Goal: Task Accomplishment & Management: Manage account settings

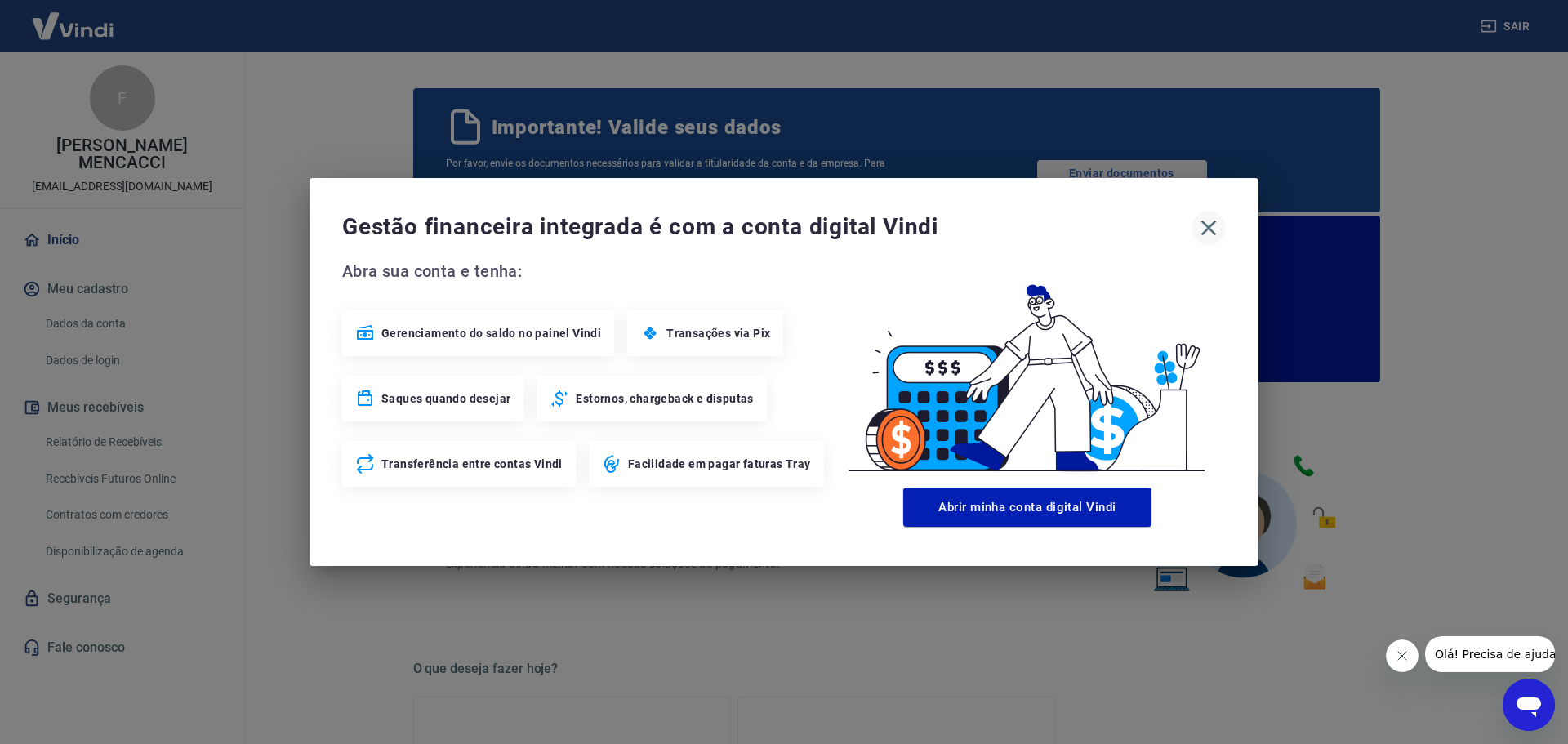
click at [1221, 221] on icon "button" at bounding box center [1208, 228] width 26 height 26
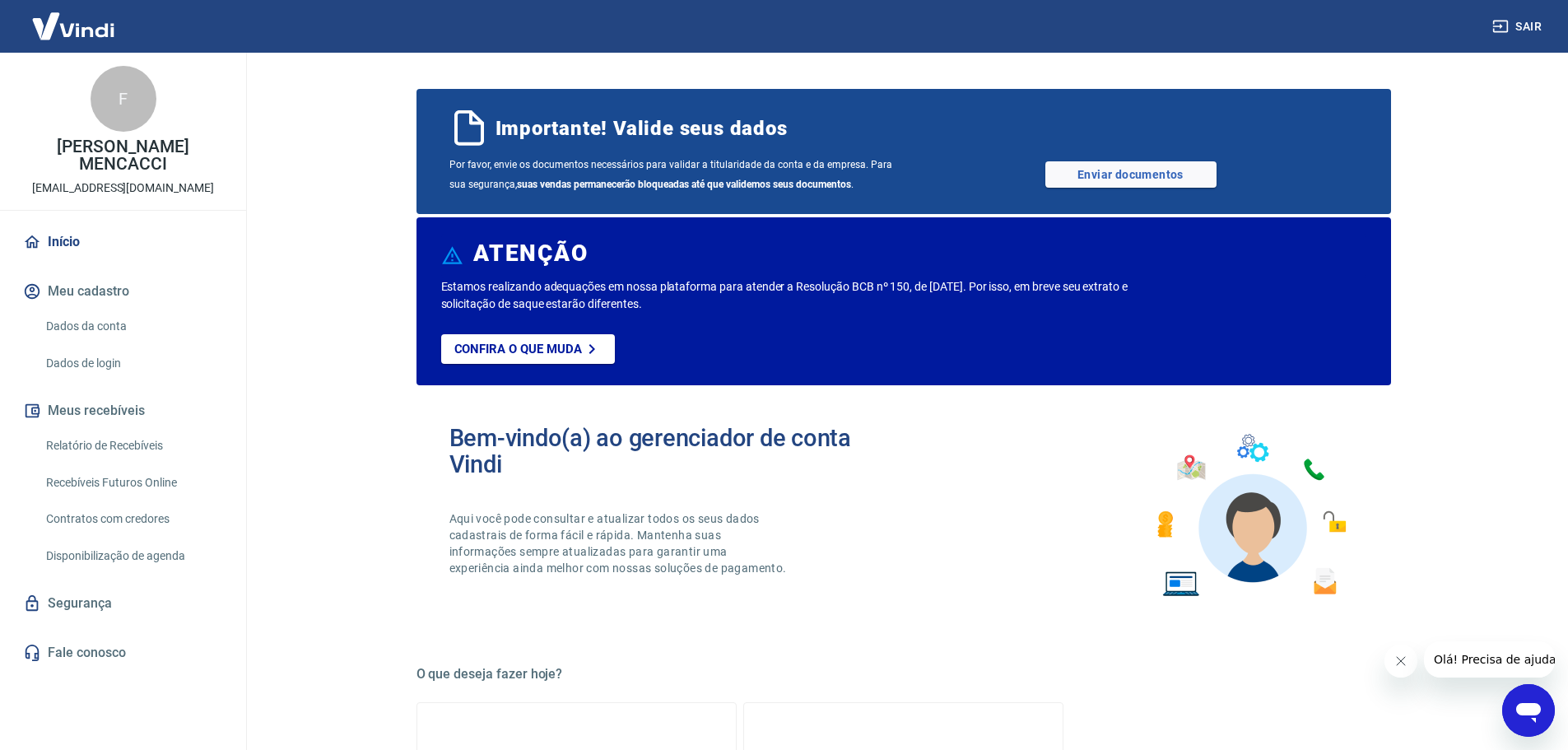
click at [101, 276] on button "Meu cadastro" at bounding box center [123, 291] width 207 height 36
click at [1529, 31] on button "Sair" at bounding box center [1518, 27] width 59 height 30
